Goal: Contribute content: Add original content to the website for others to see

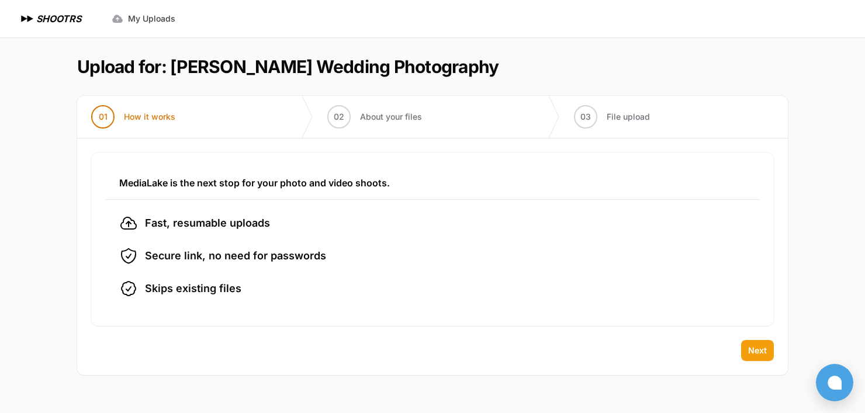
click at [763, 349] on span "Next" at bounding box center [757, 351] width 19 height 12
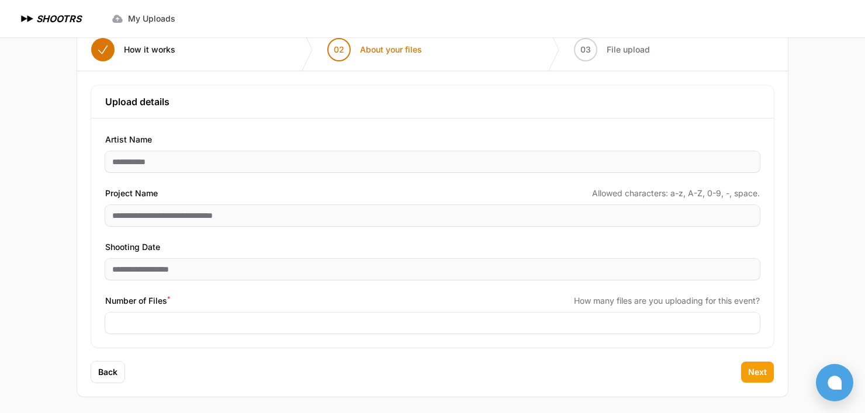
scroll to position [70, 0]
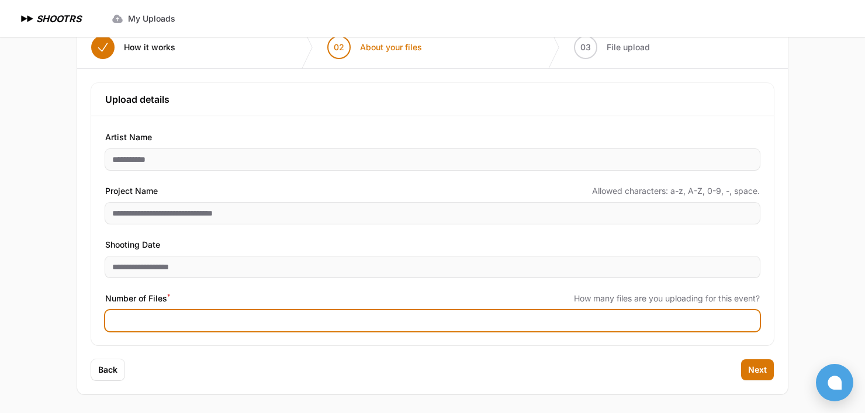
click at [240, 327] on input "Number of Files *" at bounding box center [432, 320] width 654 height 21
type input "****"
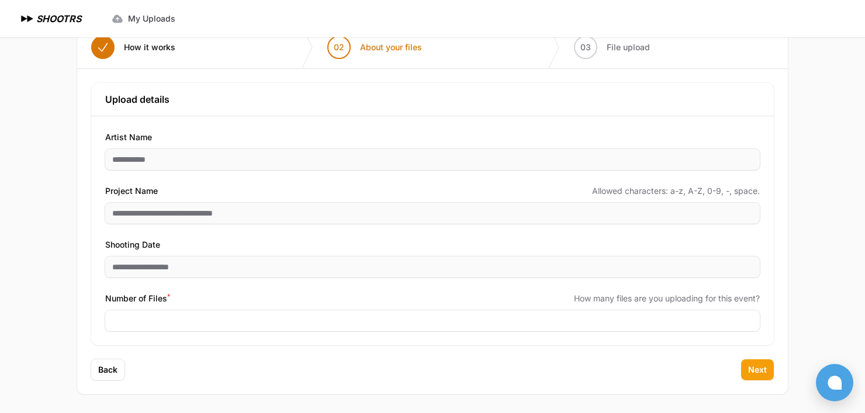
click at [759, 368] on span "Next" at bounding box center [757, 370] width 19 height 12
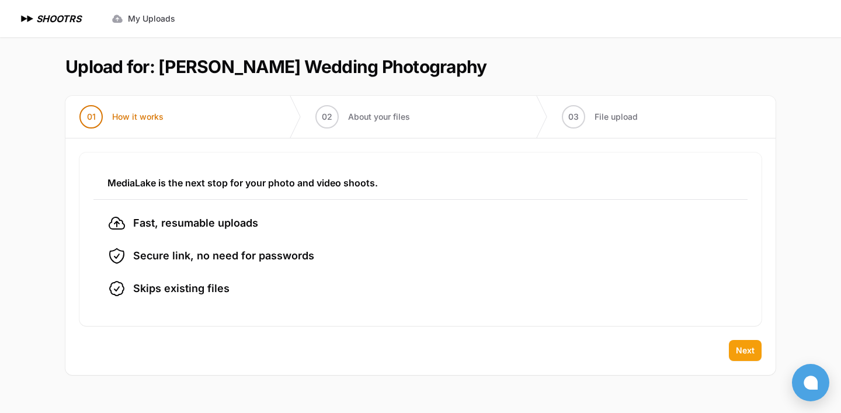
click at [743, 348] on span "Next" at bounding box center [745, 351] width 19 height 12
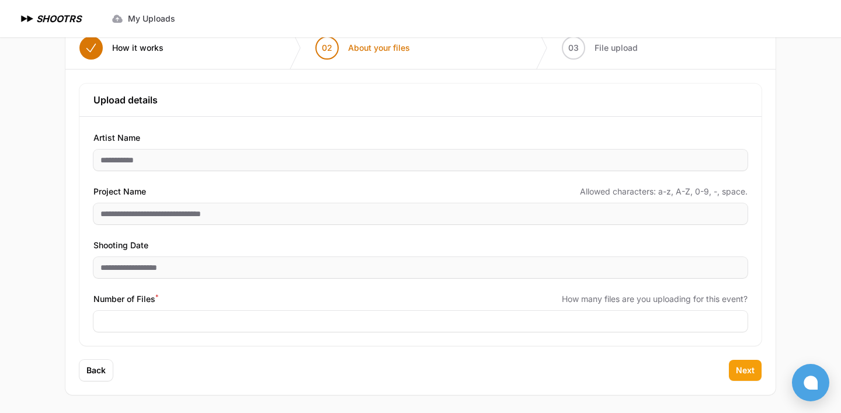
scroll to position [70, 0]
click at [751, 371] on span "Next" at bounding box center [745, 370] width 19 height 12
